Goal: Task Accomplishment & Management: Manage account settings

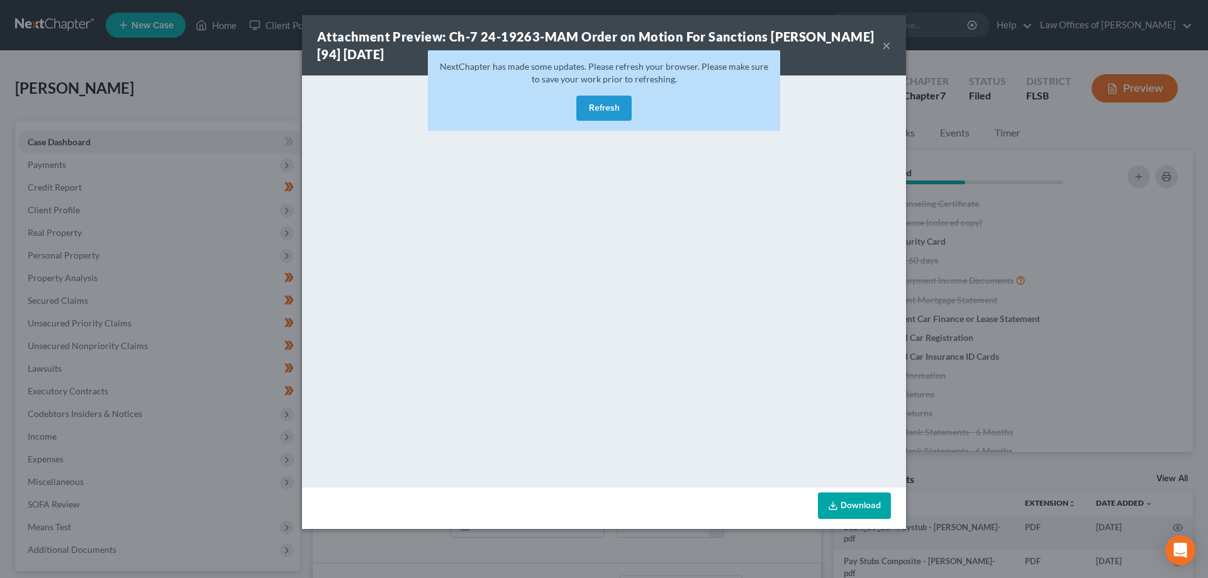
select select "18"
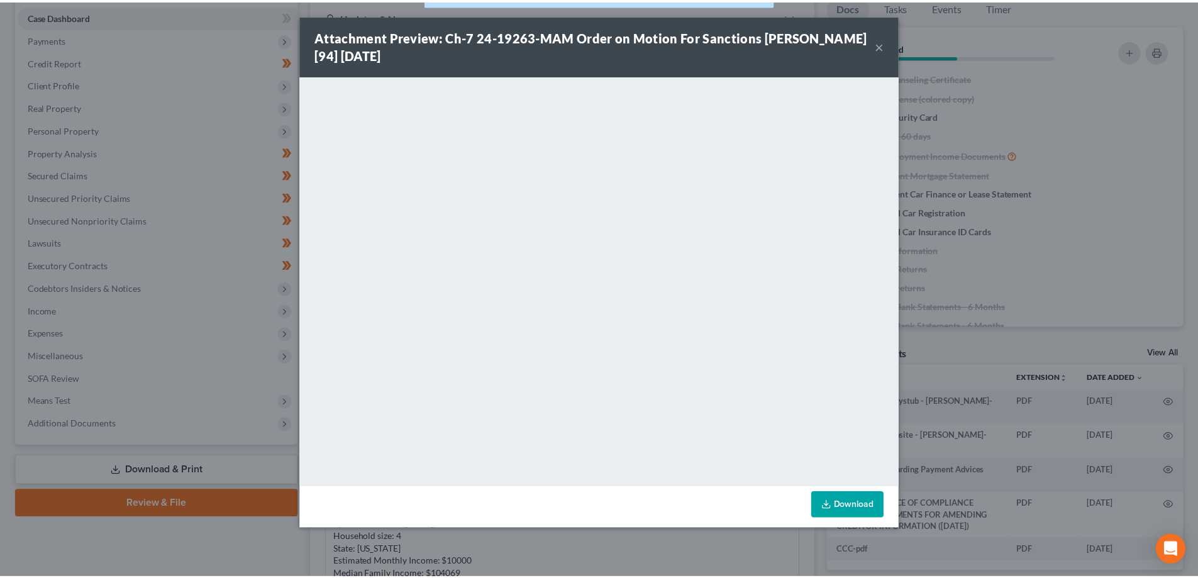
scroll to position [81, 0]
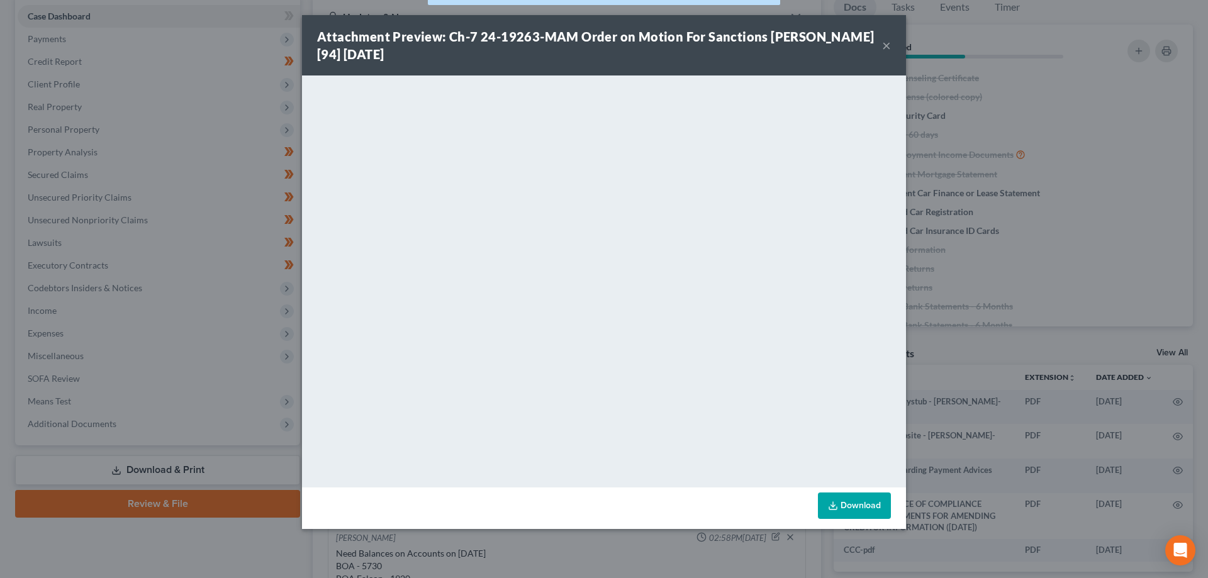
drag, startPoint x: 228, startPoint y: 145, endPoint x: 237, endPoint y: 129, distance: 18.0
click at [228, 143] on div "Attachment Preview: Ch-7 24-19263-MAM Order on Motion For Sanctions [PERSON_NAM…" at bounding box center [604, 289] width 1208 height 578
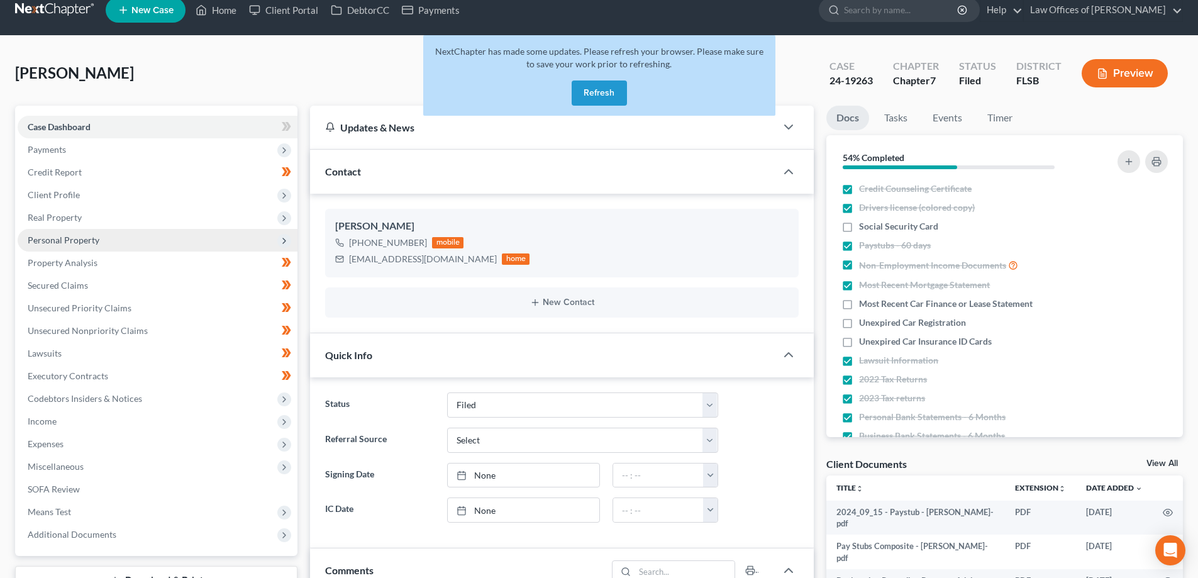
scroll to position [0, 0]
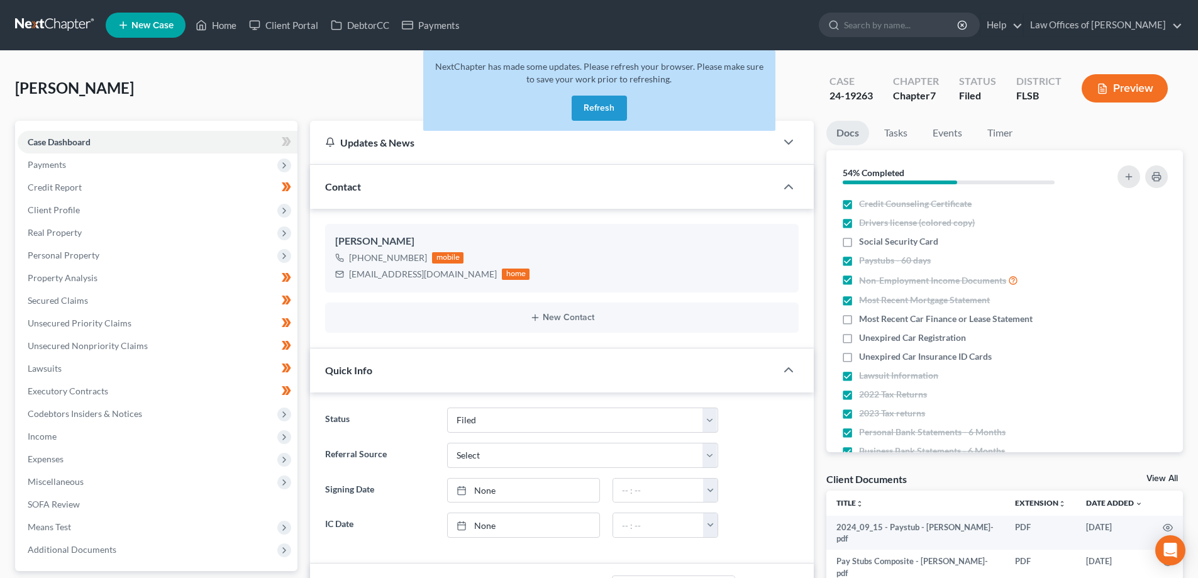
click at [67, 26] on link at bounding box center [55, 25] width 81 height 23
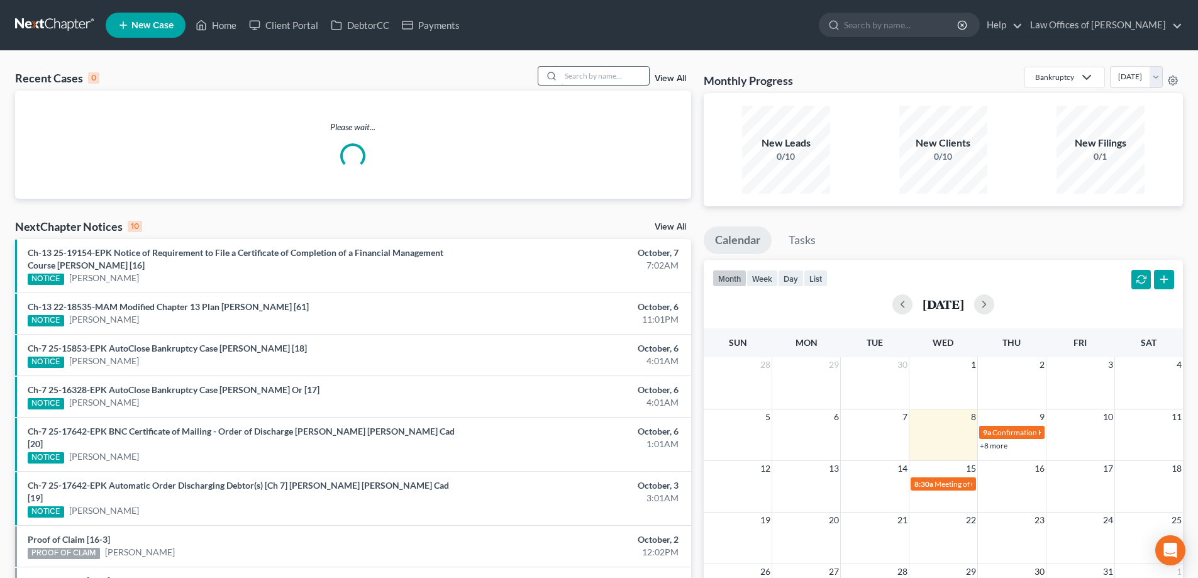
click at [588, 76] on input "search" at bounding box center [605, 76] width 88 height 18
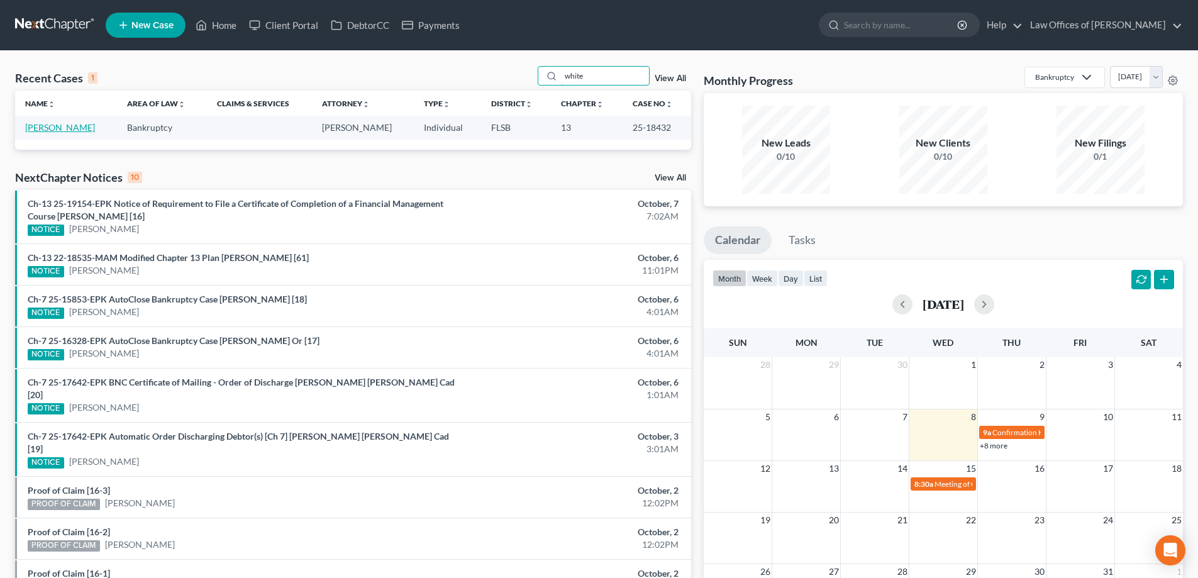
type input "white"
click at [52, 127] on link "White, Richard" at bounding box center [60, 127] width 70 height 11
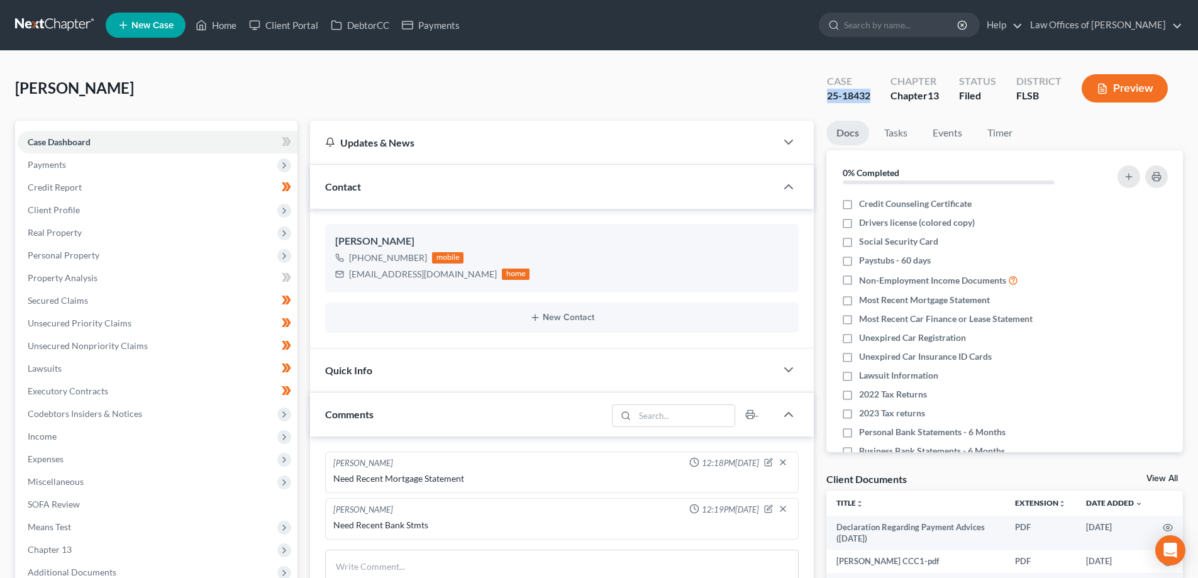
drag, startPoint x: 825, startPoint y: 94, endPoint x: 873, endPoint y: 96, distance: 47.2
click at [873, 96] on div "Case 25-18432" at bounding box center [849, 89] width 64 height 37
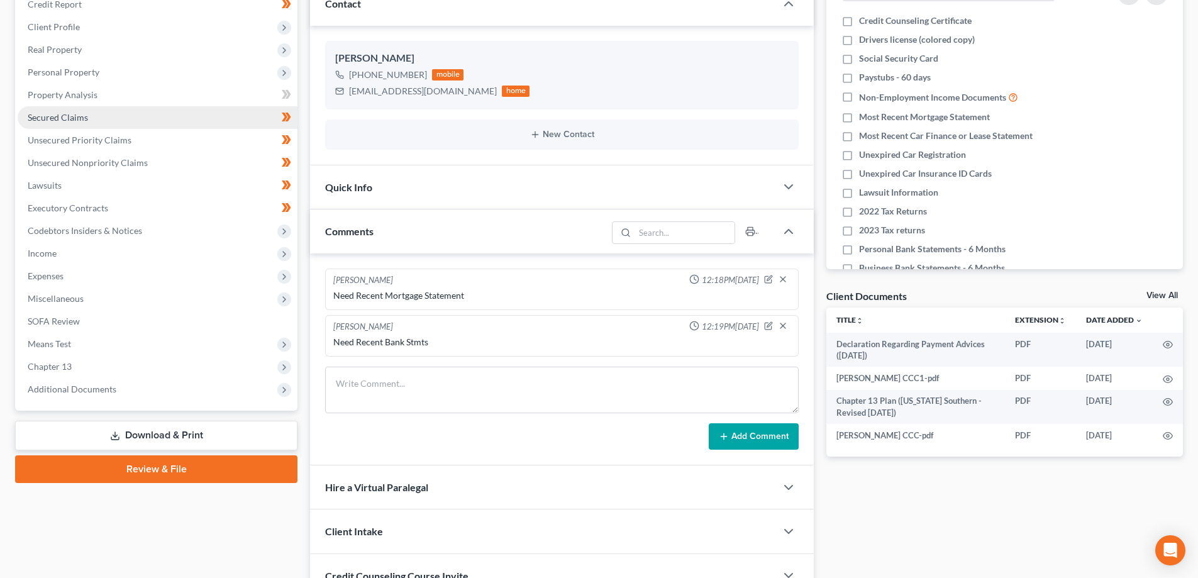
scroll to position [295, 0]
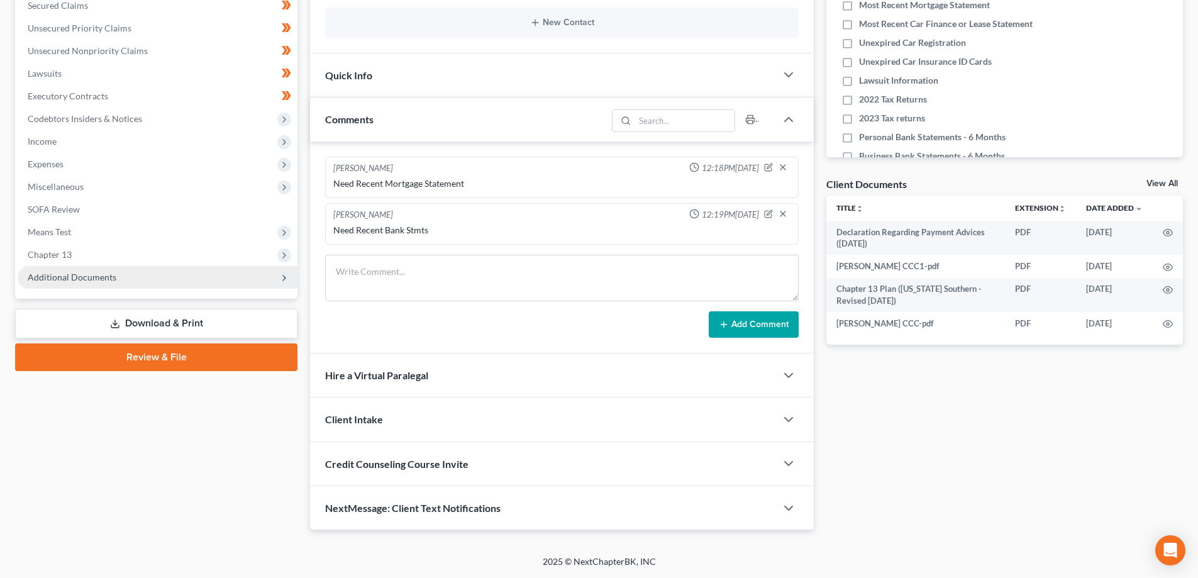
click at [86, 286] on span "Additional Documents" at bounding box center [158, 277] width 280 height 23
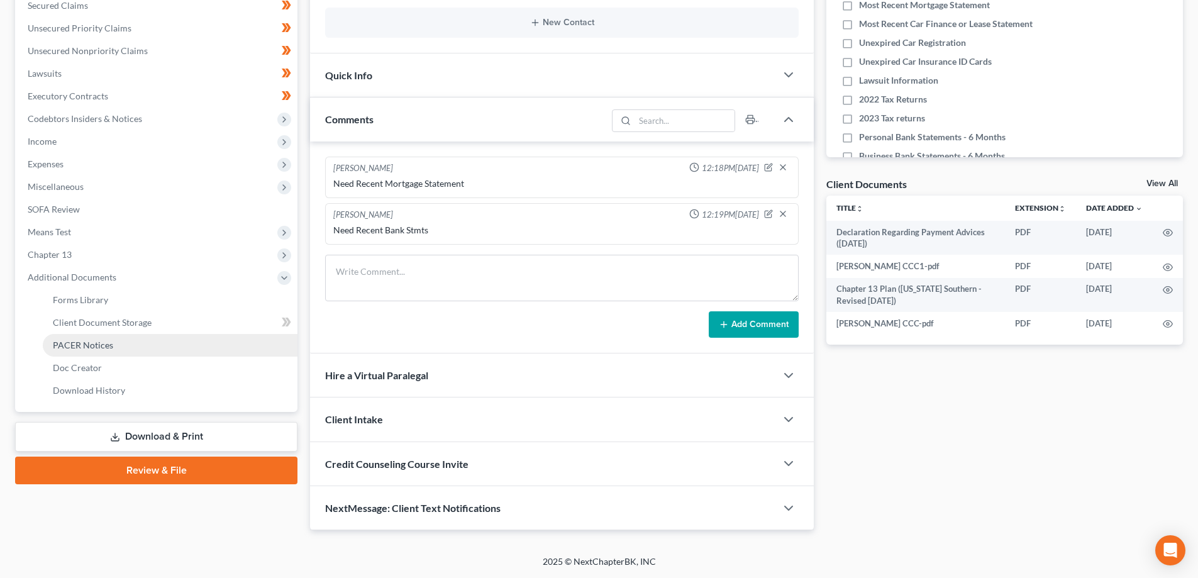
click at [96, 340] on span "PACER Notices" at bounding box center [83, 345] width 60 height 11
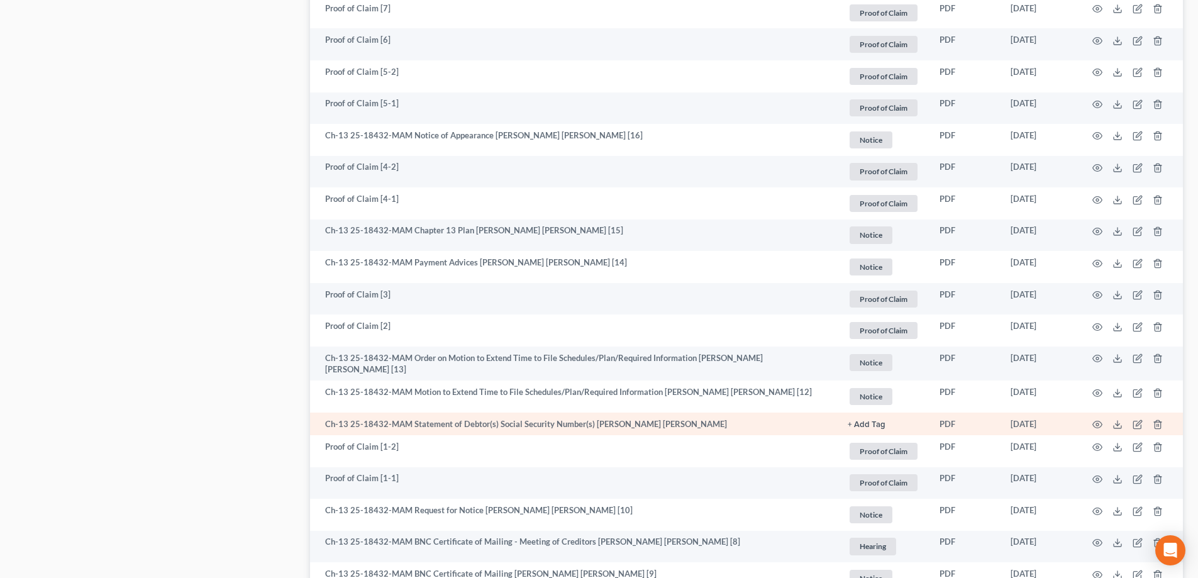
scroll to position [1007, 0]
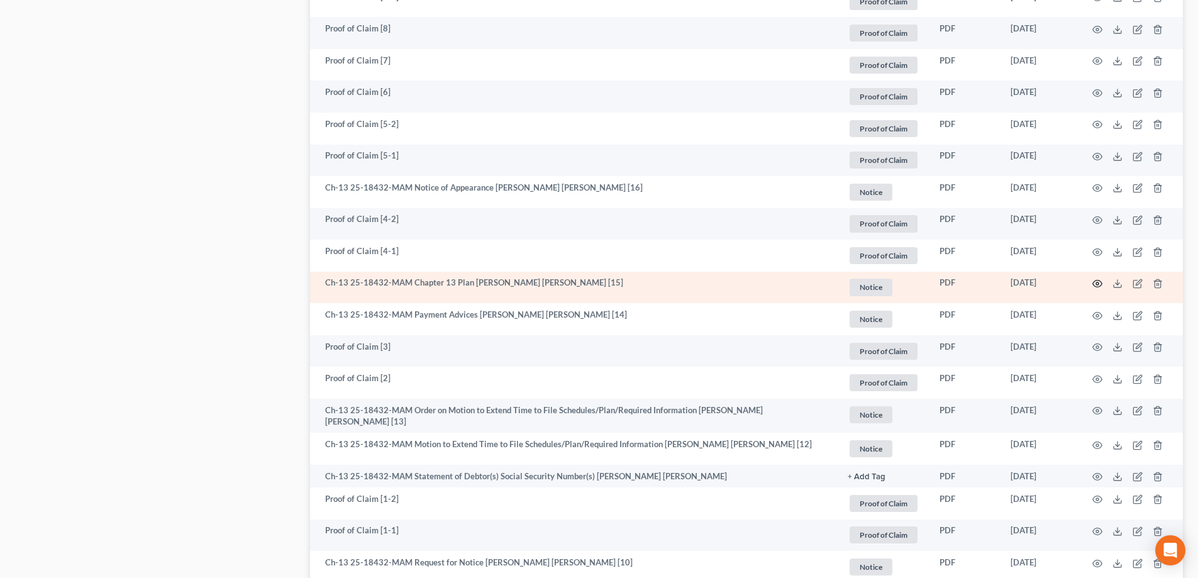
click at [1098, 282] on circle "button" at bounding box center [1098, 283] width 3 height 3
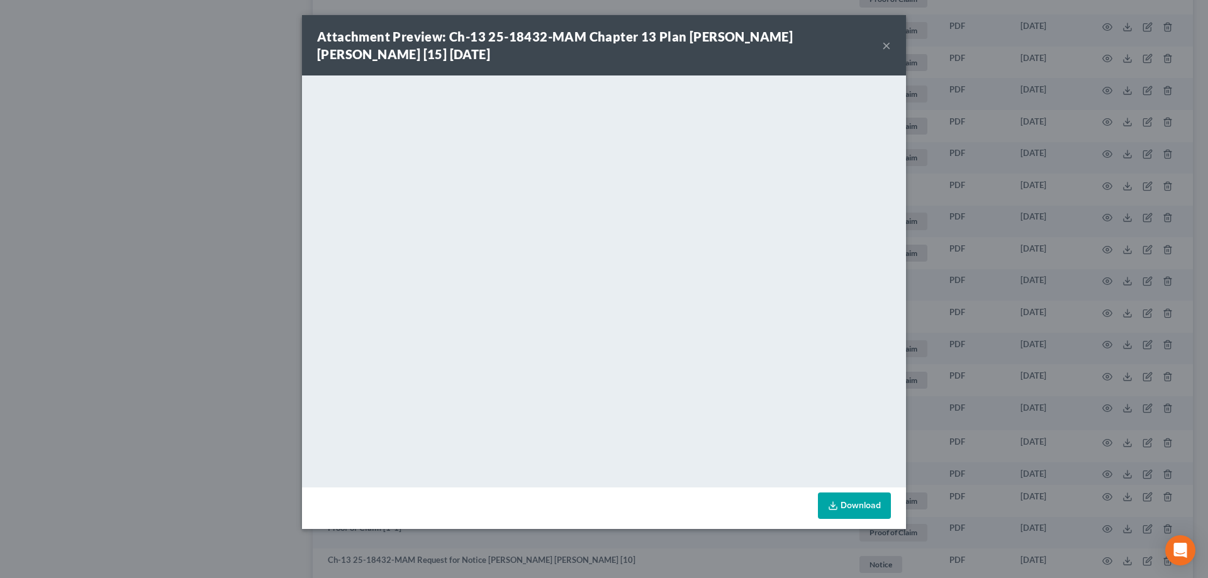
click at [887, 46] on button "×" at bounding box center [886, 45] width 9 height 15
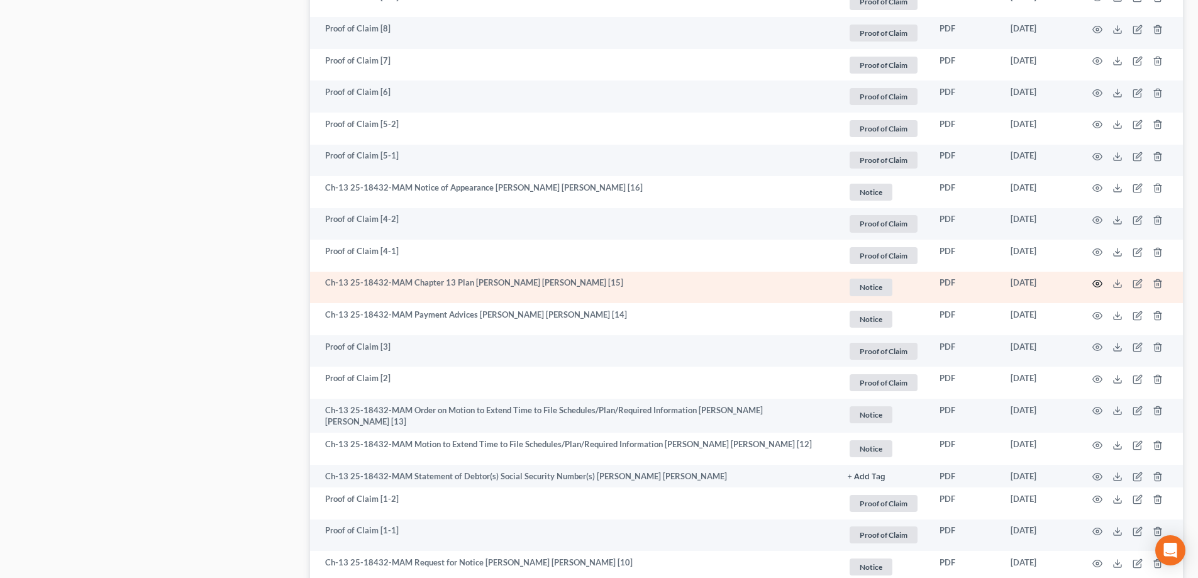
click at [1096, 281] on icon "button" at bounding box center [1097, 284] width 9 height 7
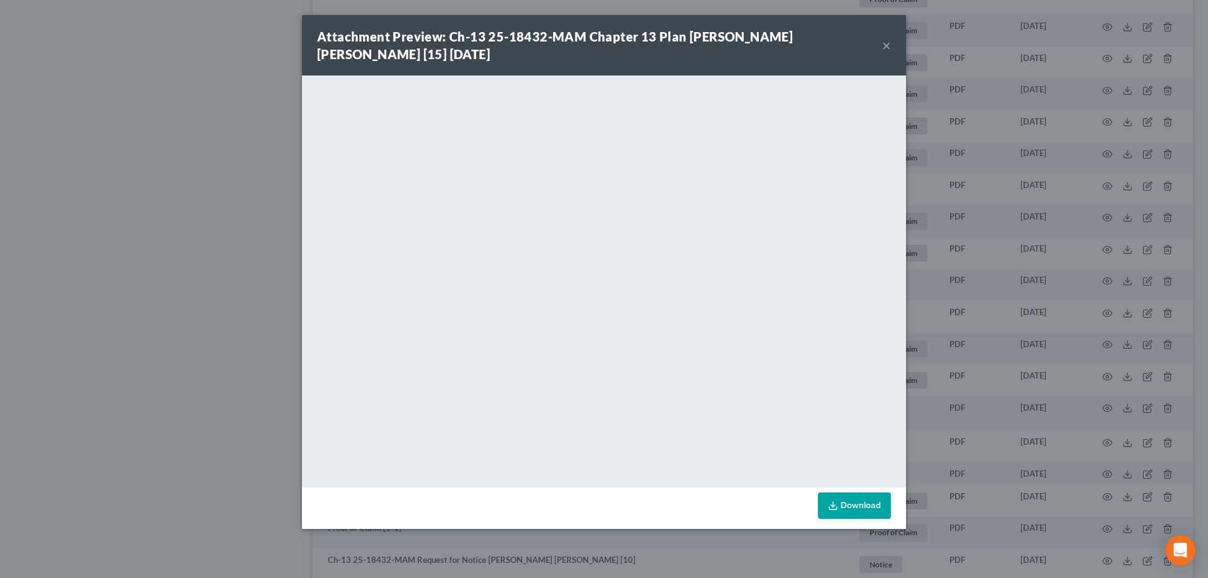
click at [890, 47] on button "×" at bounding box center [886, 45] width 9 height 15
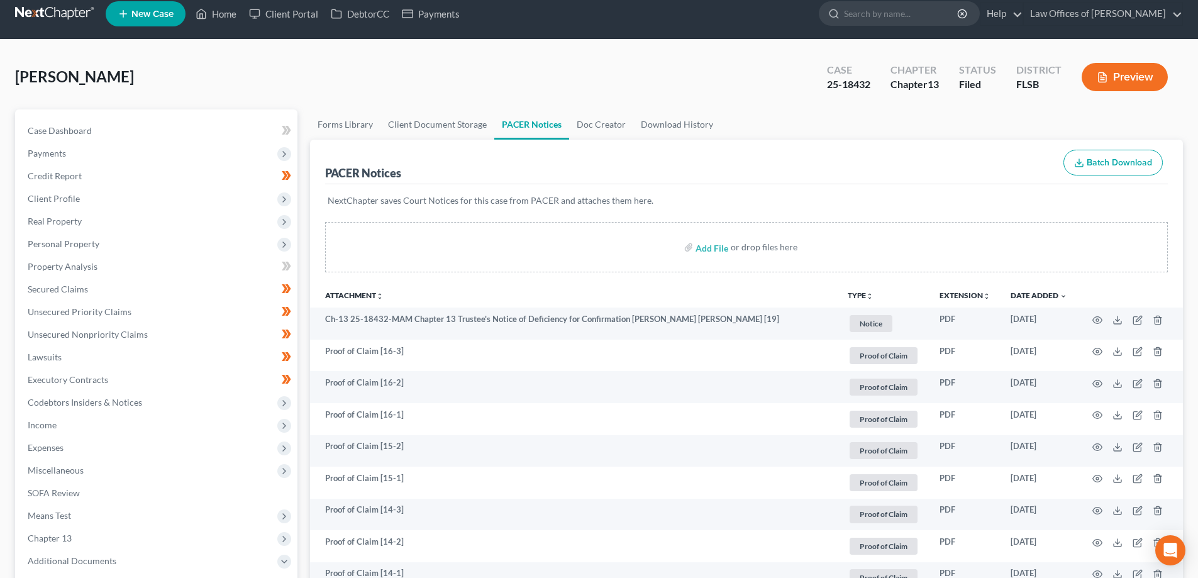
scroll to position [0, 0]
